Goal: Task Accomplishment & Management: Complete application form

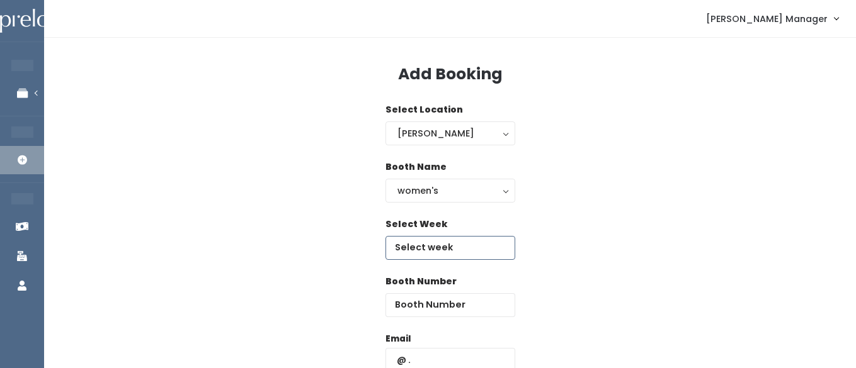
click at [441, 236] on input "text" at bounding box center [450, 248] width 130 height 24
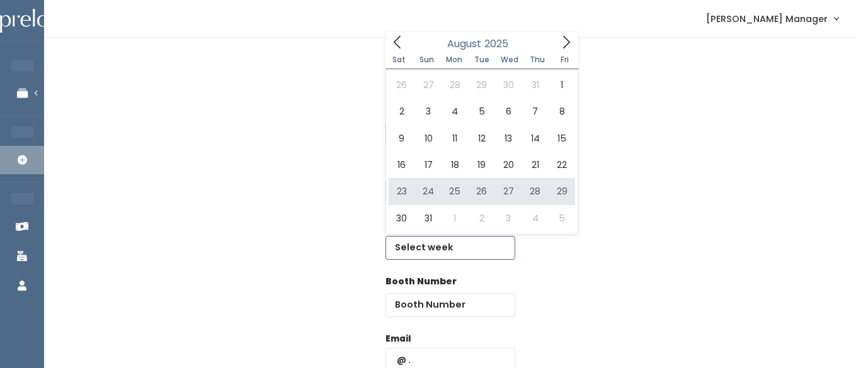
type input "[DATE] to [DATE]"
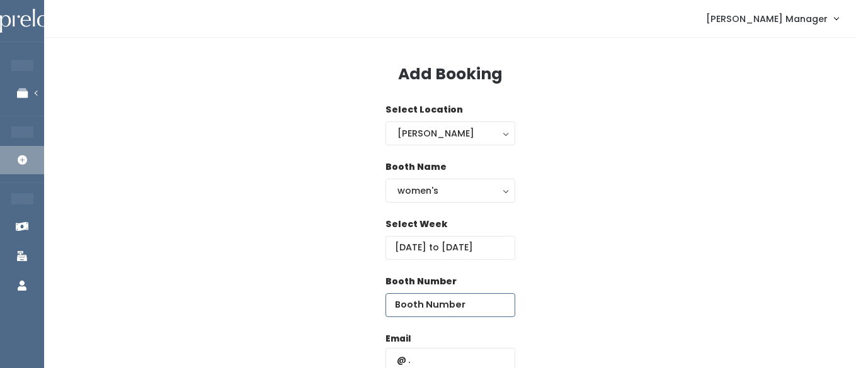
click at [467, 304] on input "number" at bounding box center [450, 306] width 130 height 24
type input "47"
click at [447, 353] on input "text" at bounding box center [450, 360] width 130 height 24
paste input "[EMAIL_ADDRESS][DOMAIN_NAME]"
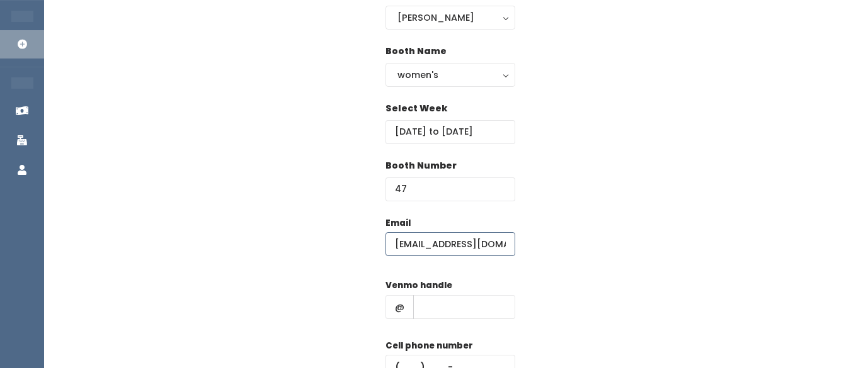
scroll to position [151, 0]
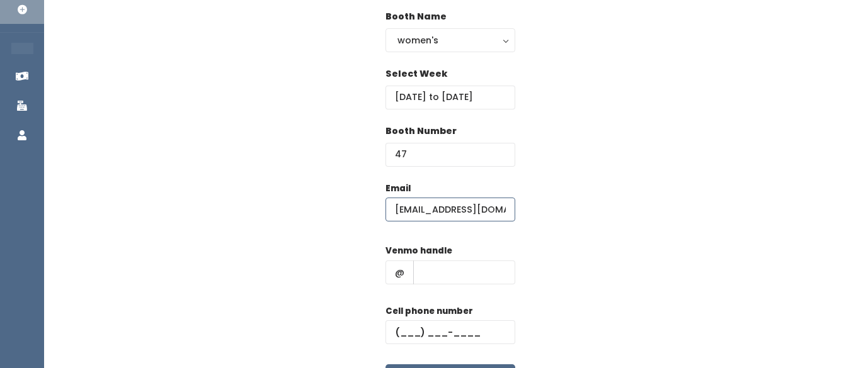
type input "[EMAIL_ADDRESS][DOMAIN_NAME]"
click at [459, 278] on input "text" at bounding box center [464, 273] width 102 height 24
type input "hhhh"
click at [413, 334] on input "text" at bounding box center [450, 333] width 130 height 24
type input "[PHONE_NUMBER]"
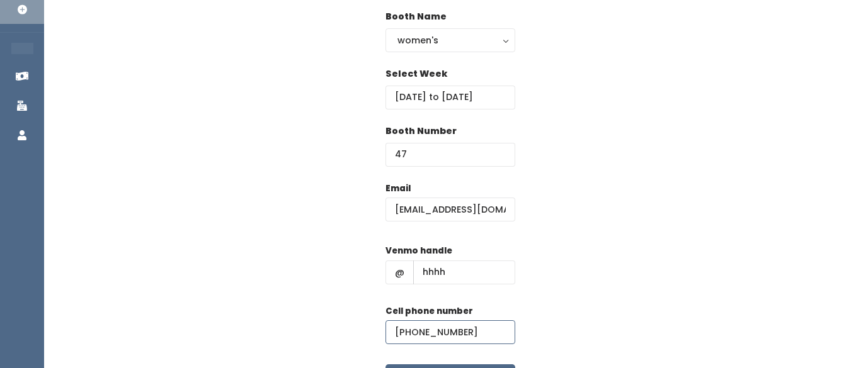
scroll to position [234, 0]
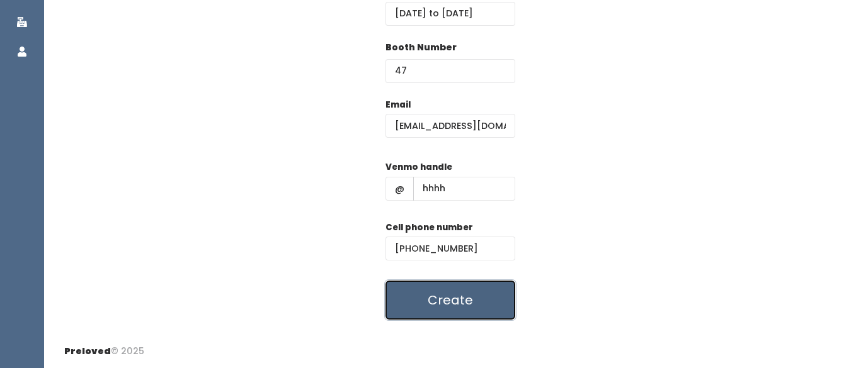
click at [427, 296] on button "Create" at bounding box center [450, 300] width 130 height 39
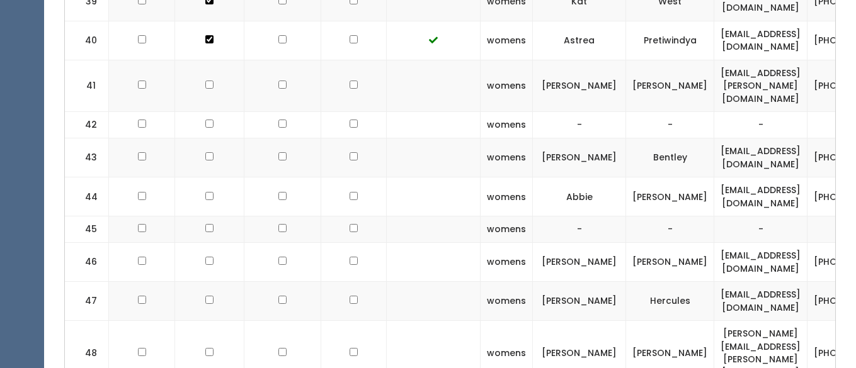
scroll to position [2150, 0]
